Goal: Check status: Check status

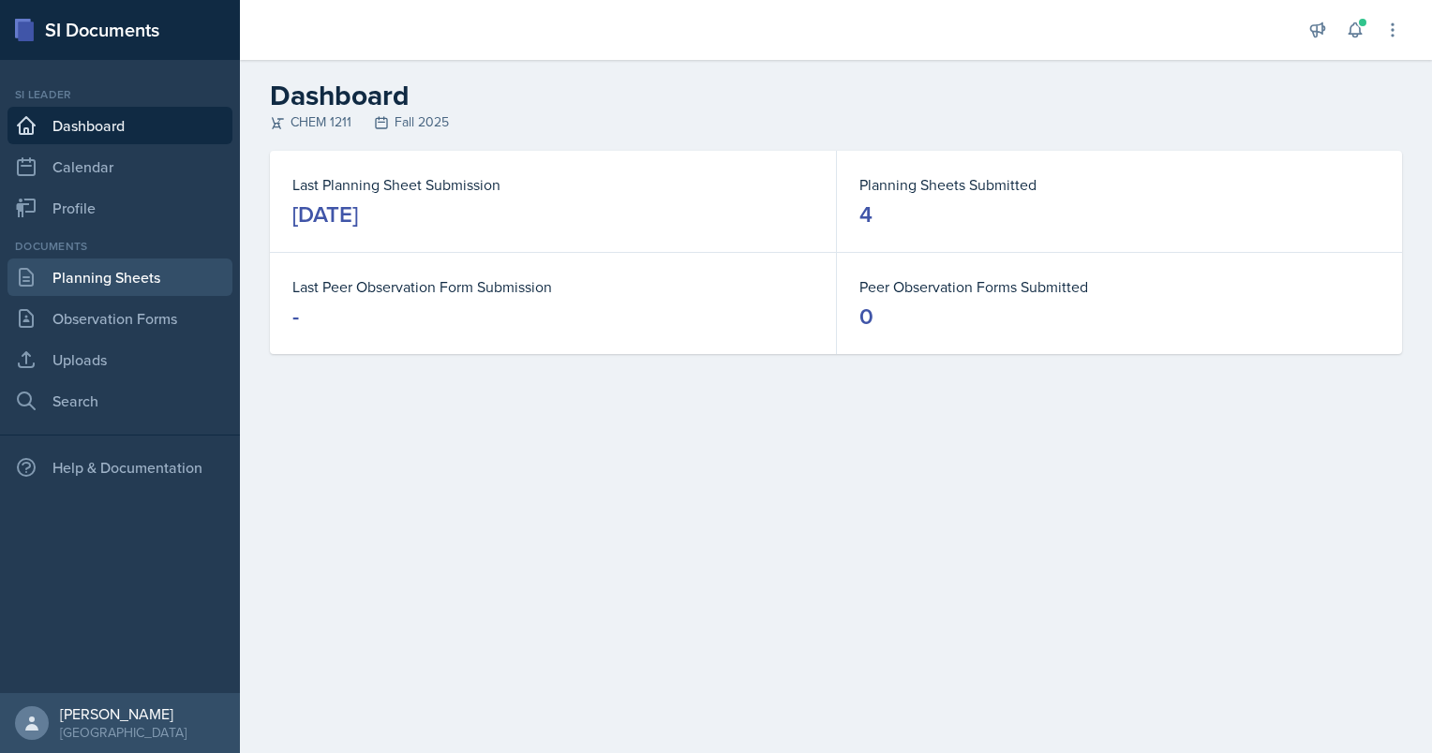
click at [117, 278] on link "Planning Sheets" at bounding box center [119, 277] width 225 height 37
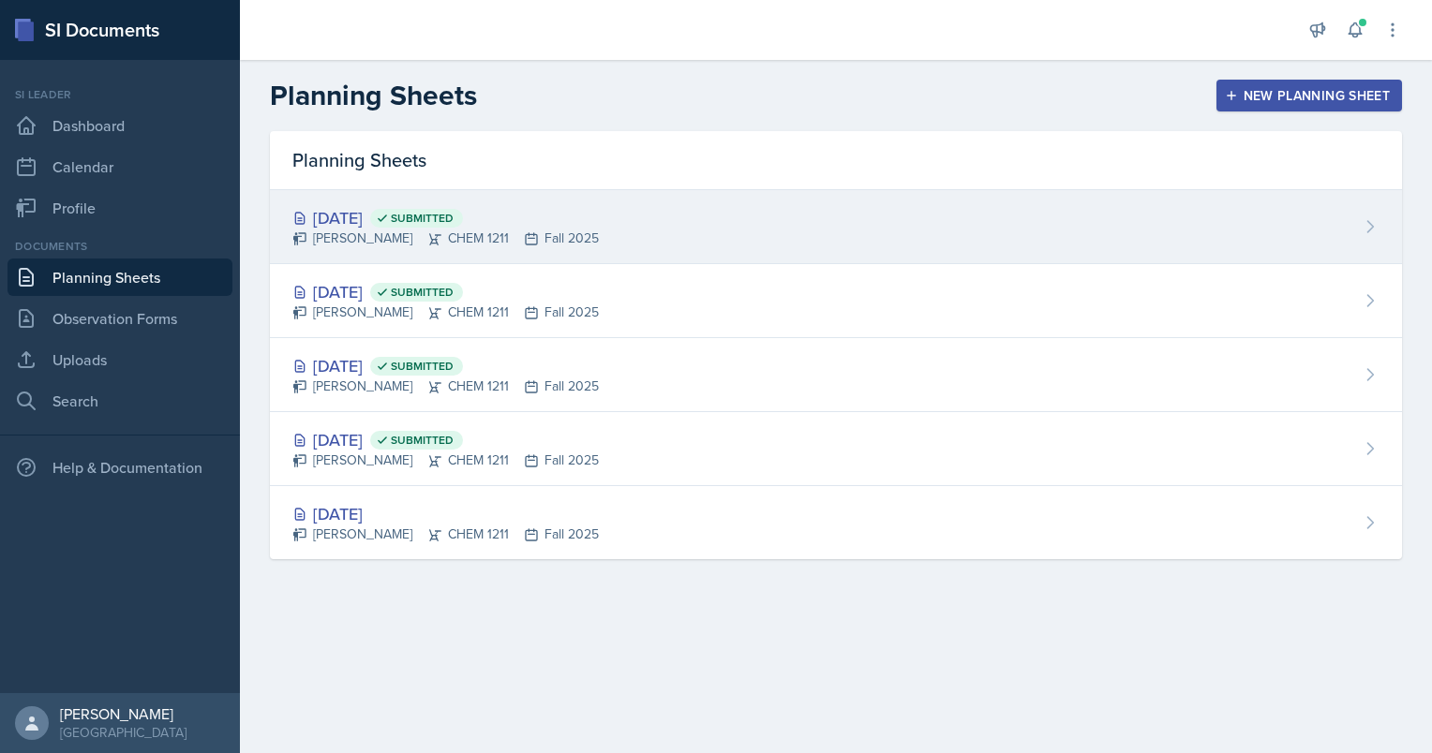
click at [454, 220] on span "Submitted" at bounding box center [422, 218] width 63 height 15
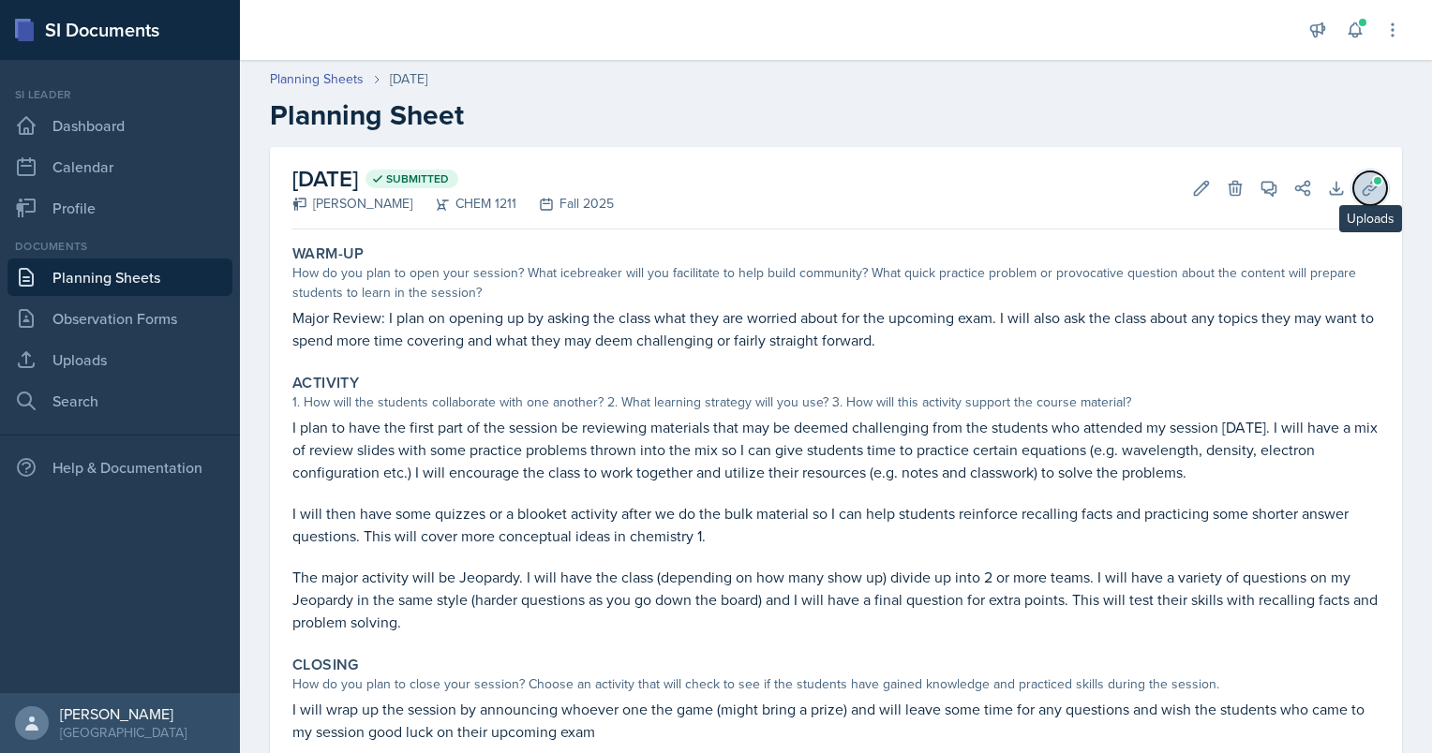
click at [1361, 188] on icon at bounding box center [1370, 188] width 19 height 19
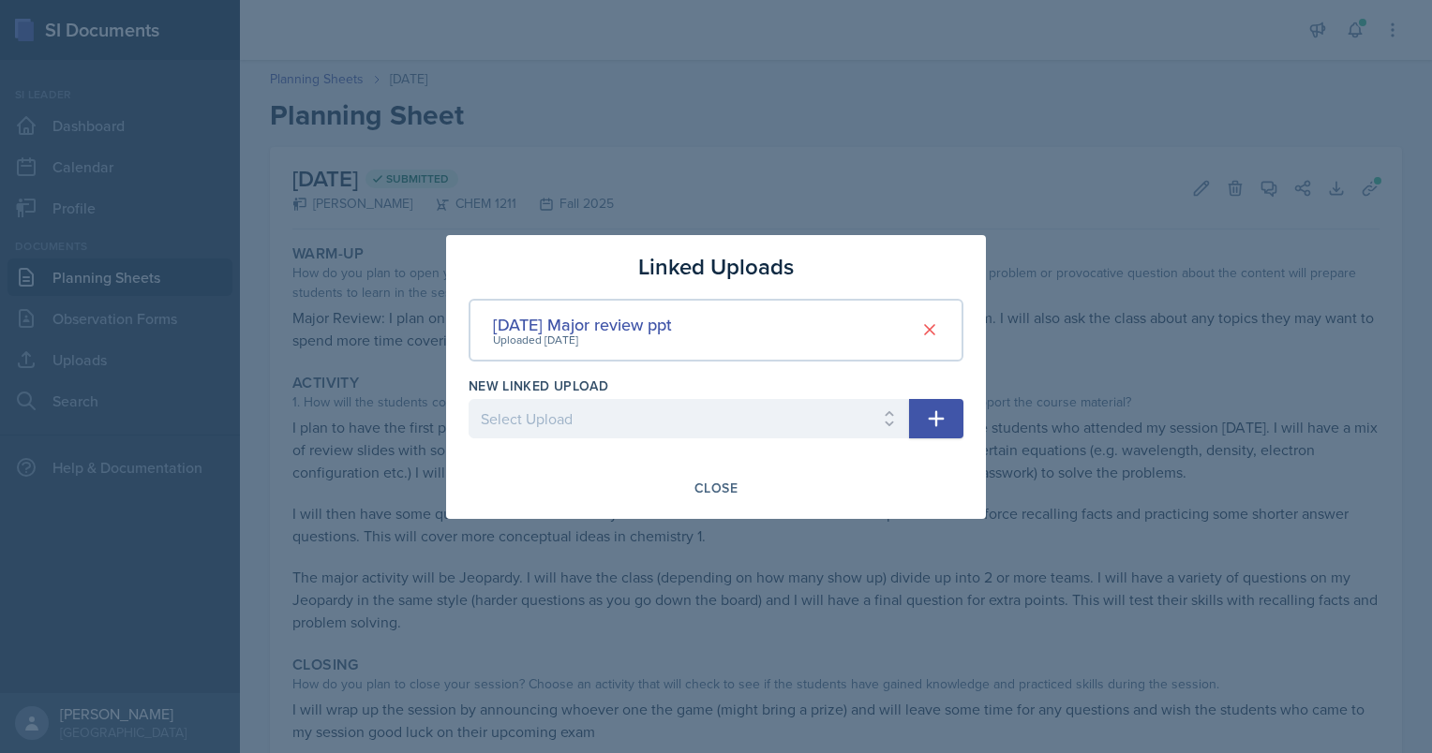
click at [873, 137] on div at bounding box center [716, 376] width 1432 height 753
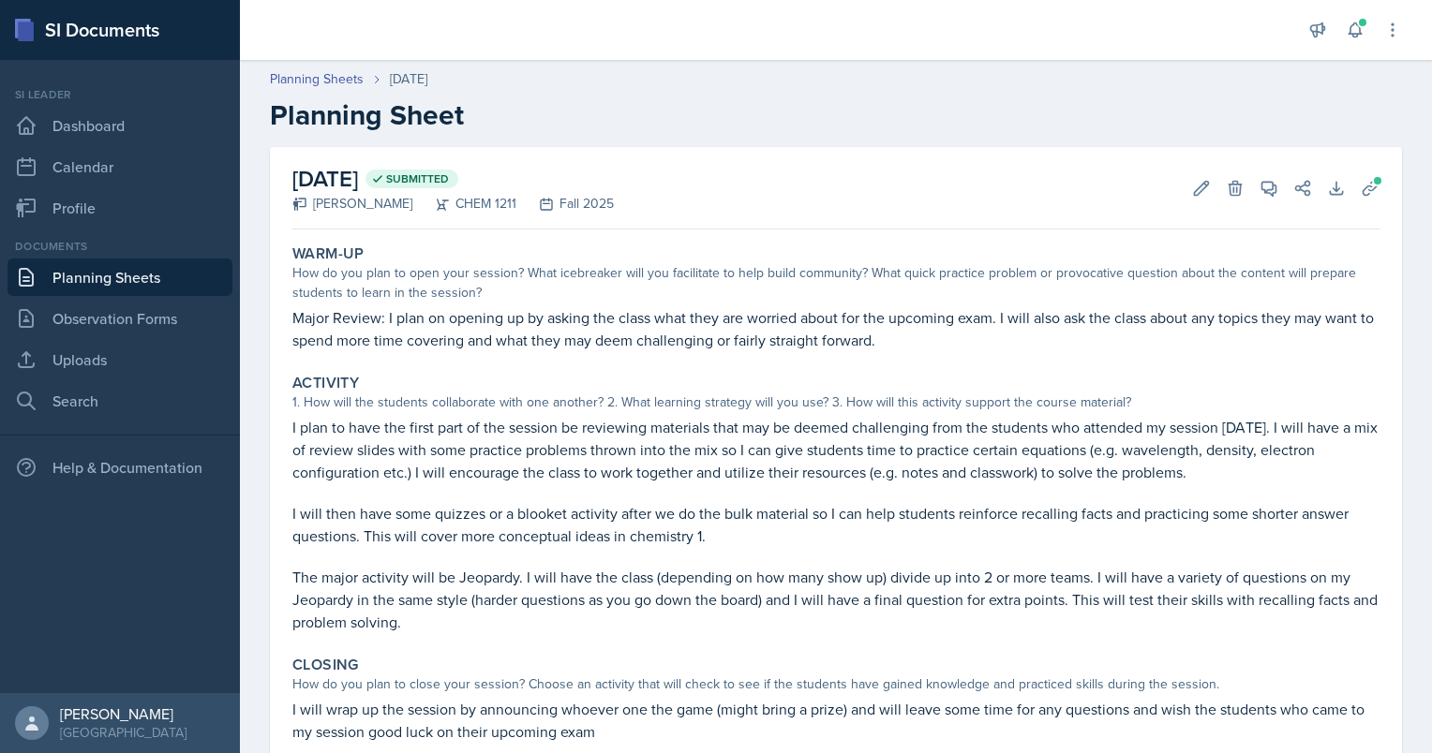
click at [121, 281] on link "Planning Sheets" at bounding box center [119, 277] width 225 height 37
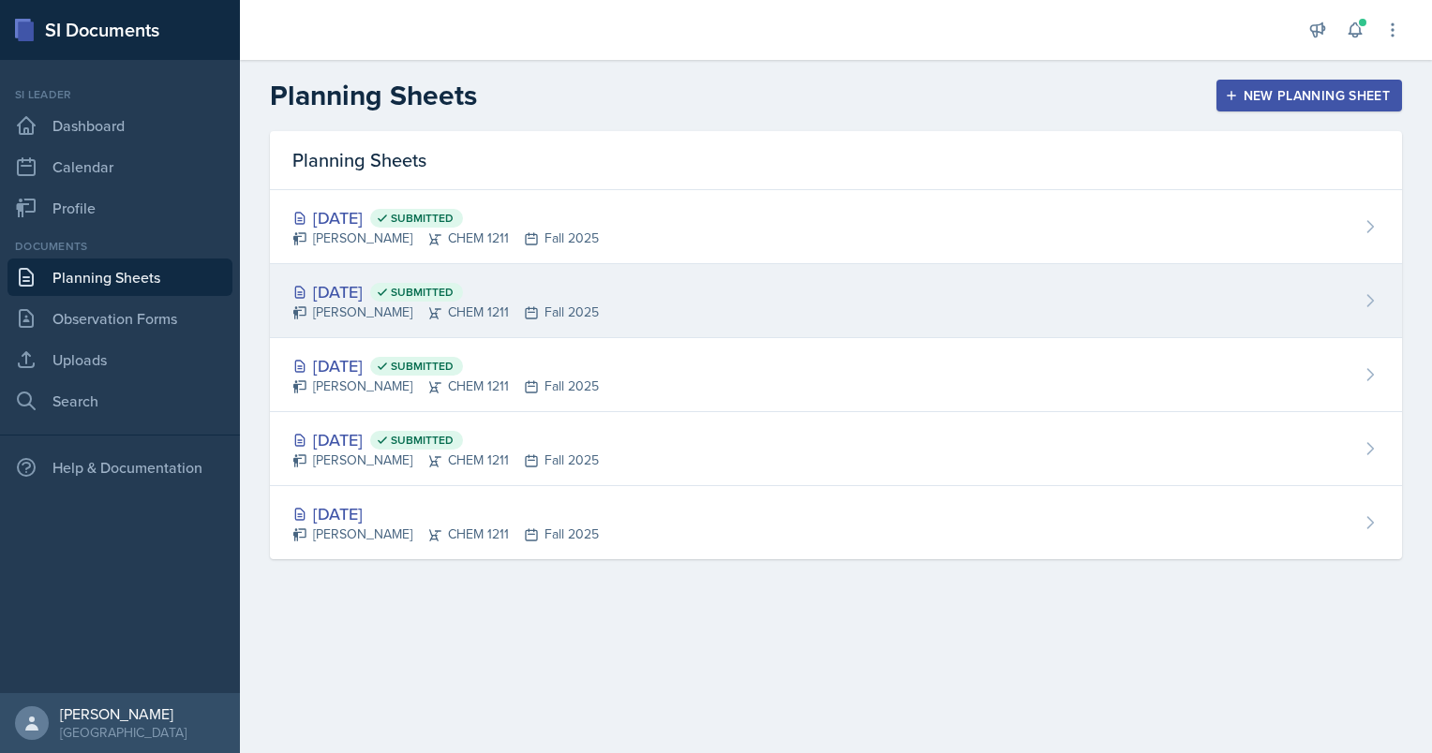
click at [454, 298] on span "Submitted" at bounding box center [422, 292] width 63 height 15
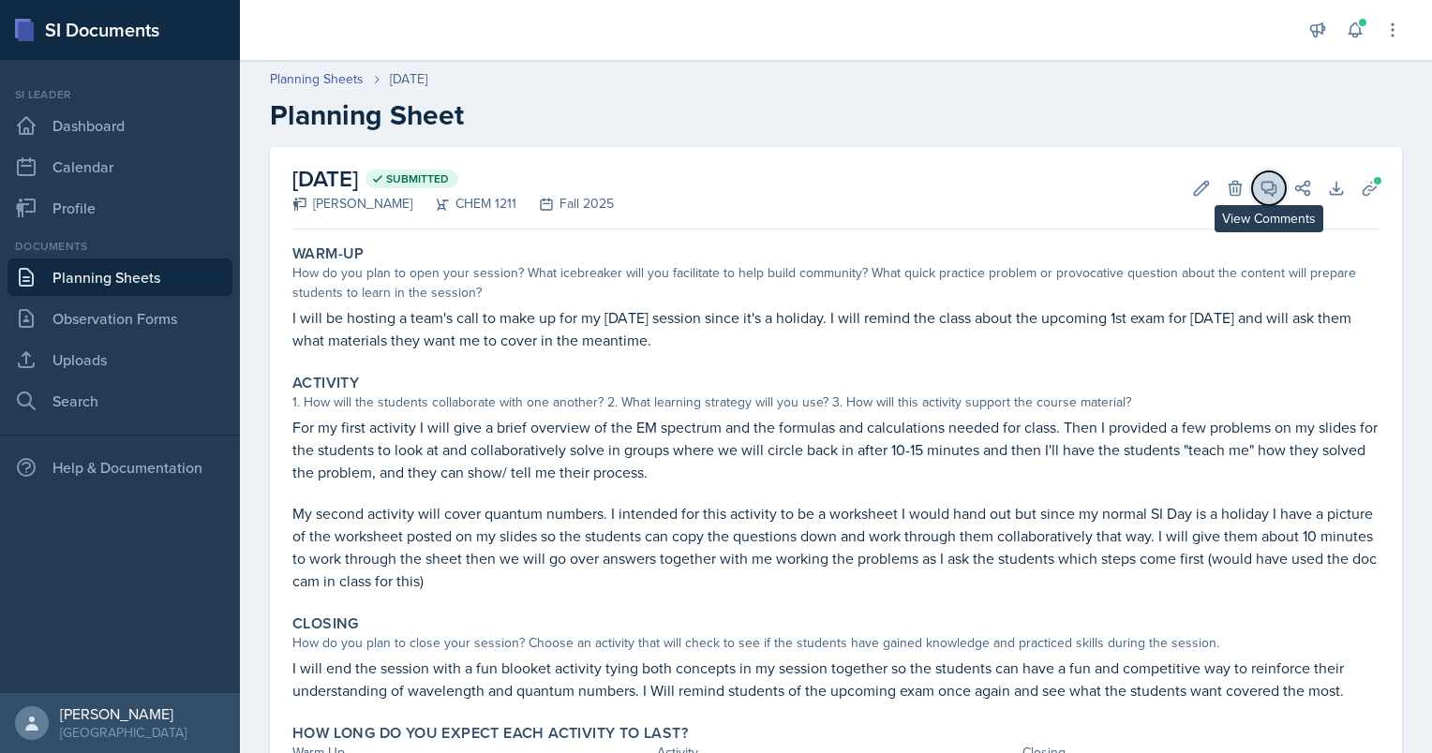
click at [1257, 199] on button "View Comments" at bounding box center [1269, 188] width 34 height 34
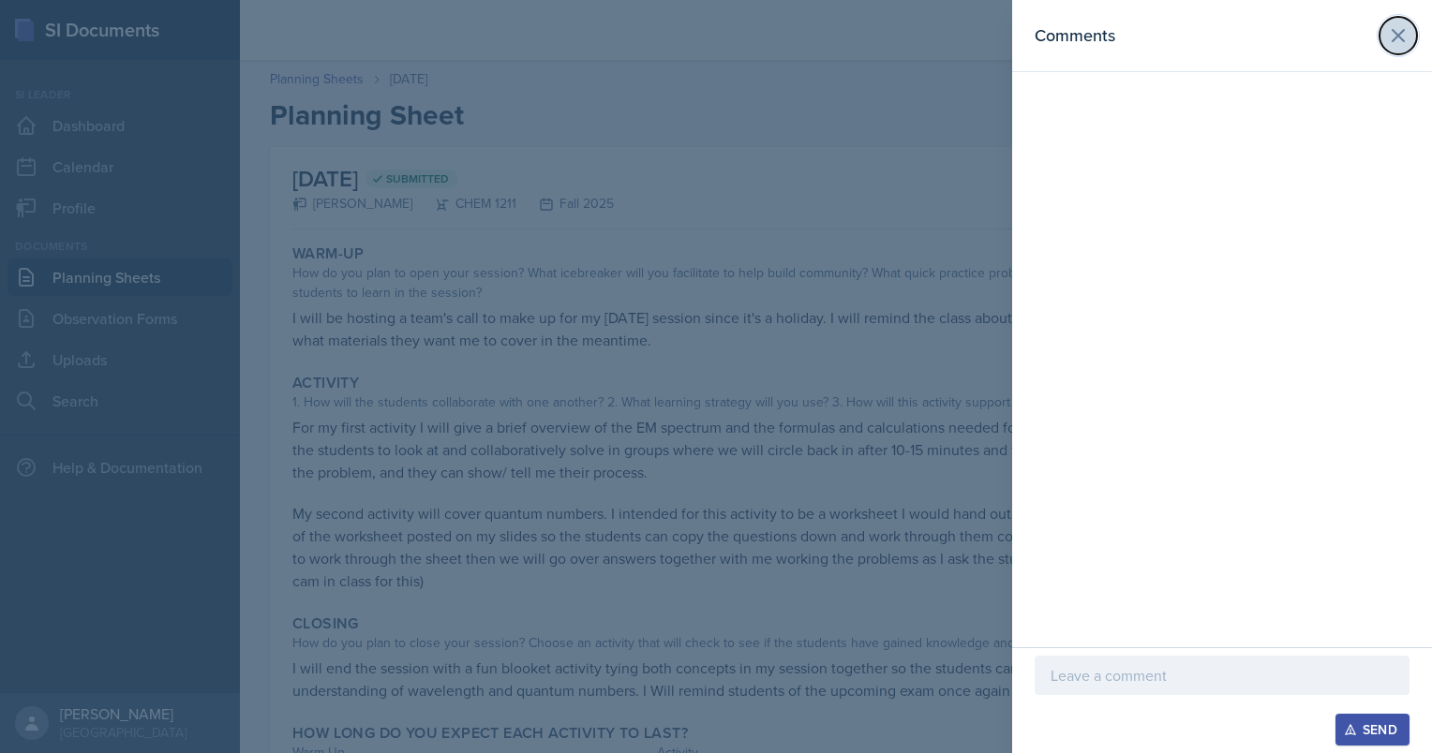
click at [1403, 25] on icon at bounding box center [1398, 35] width 22 height 22
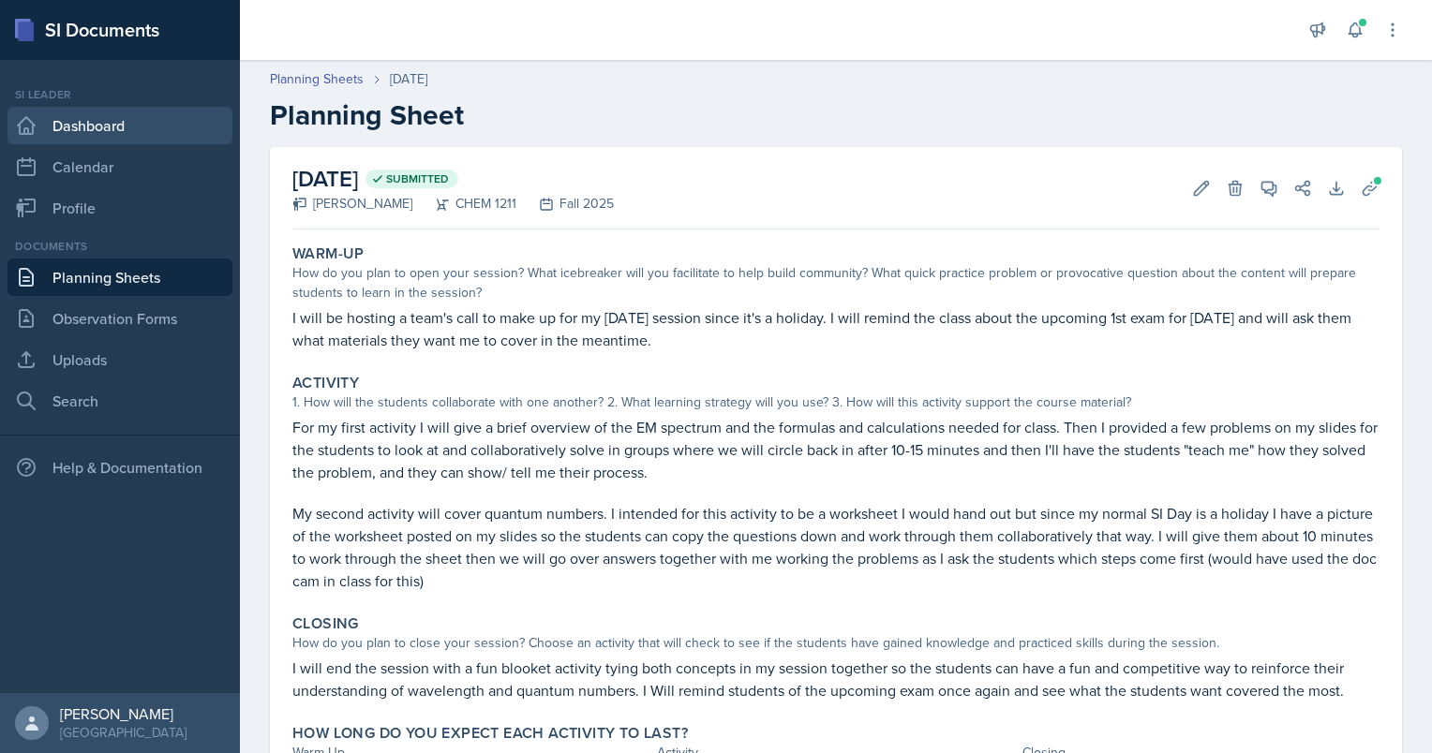
click at [42, 120] on link "Dashboard" at bounding box center [119, 125] width 225 height 37
